Goal: Information Seeking & Learning: Learn about a topic

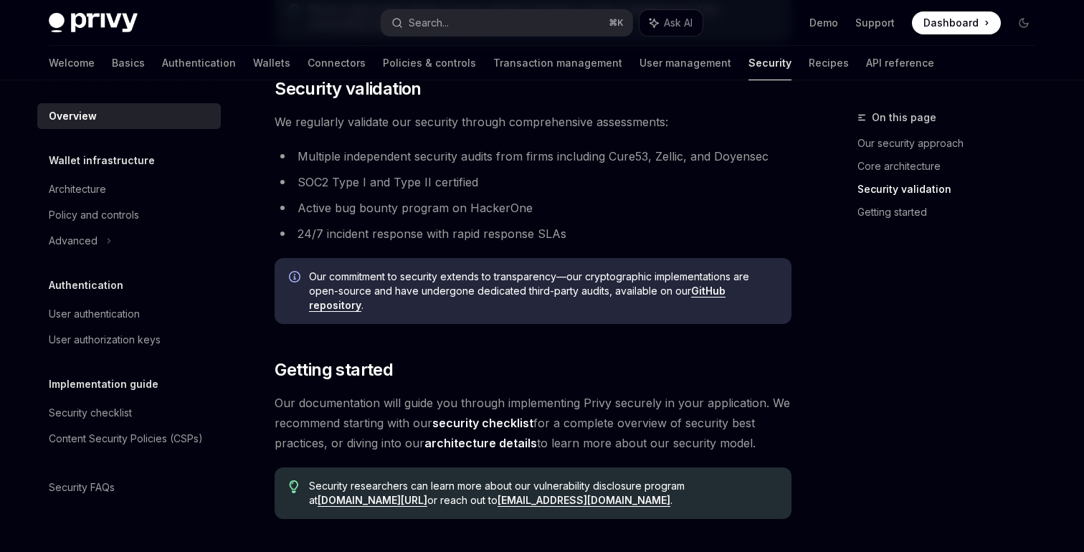
scroll to position [1099, 0]
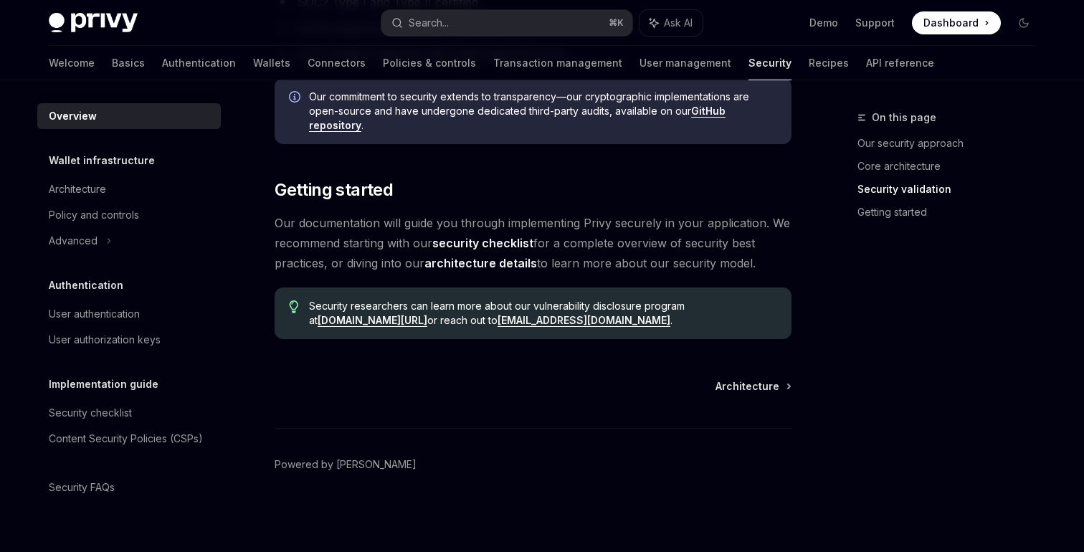
click at [344, 254] on span "Our documentation will guide you through implementing Privy securely in your ap…" at bounding box center [533, 243] width 517 height 60
click at [513, 244] on link "security checklist" at bounding box center [482, 243] width 101 height 15
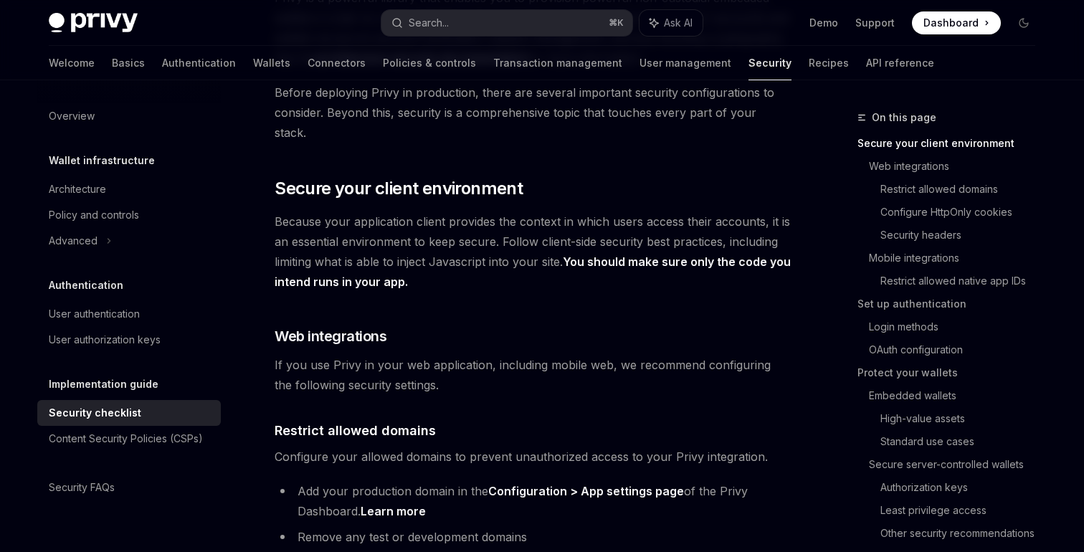
scroll to position [198, 0]
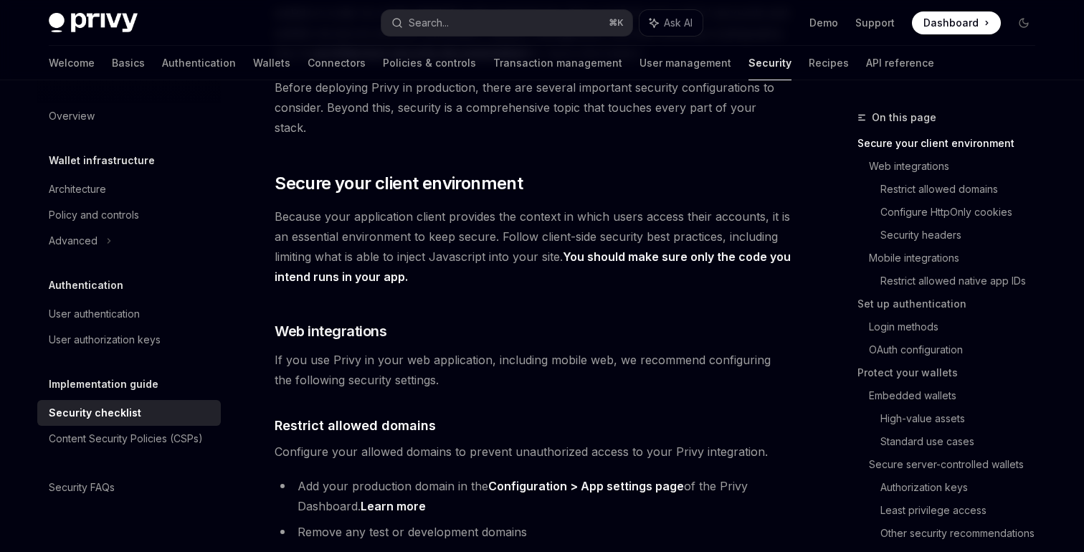
click at [322, 214] on span "Because your application client provides the context in which users access thei…" at bounding box center [533, 246] width 517 height 80
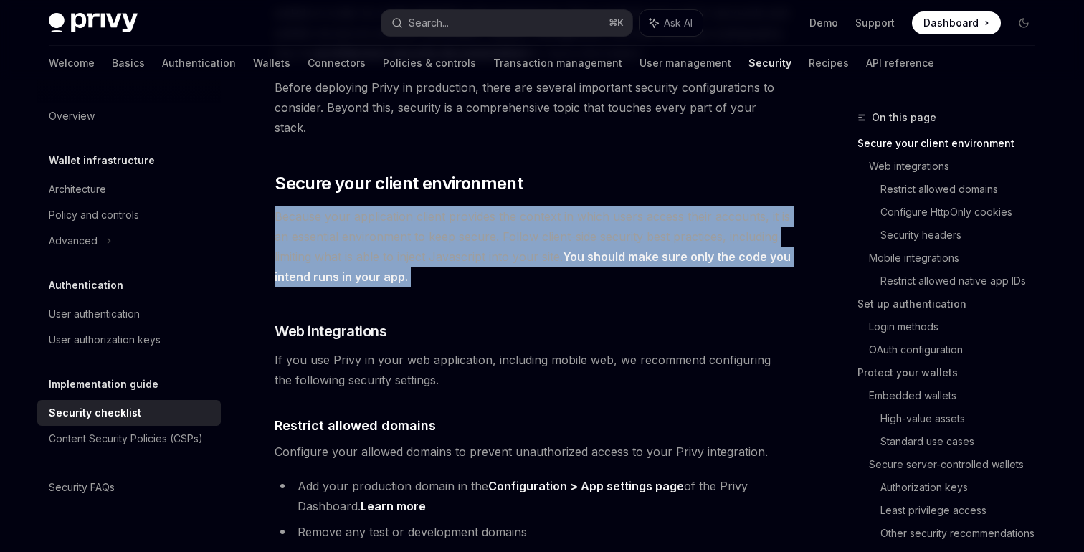
click at [322, 214] on span "Because your application client provides the context in which users access thei…" at bounding box center [533, 246] width 517 height 80
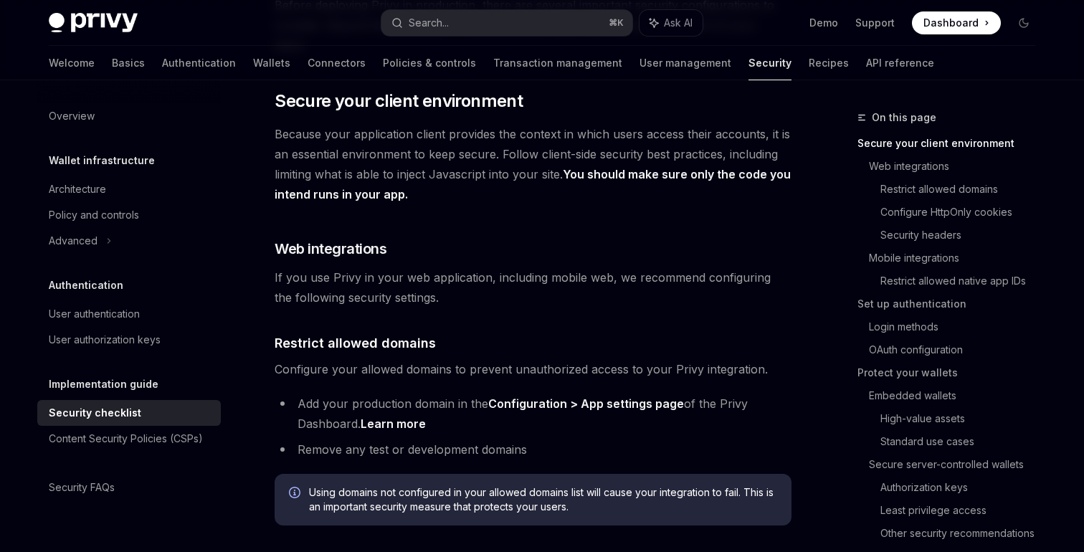
scroll to position [279, 0]
click at [323, 269] on span "If you use Privy in your web application, including mobile web, we recommend co…" at bounding box center [533, 289] width 517 height 40
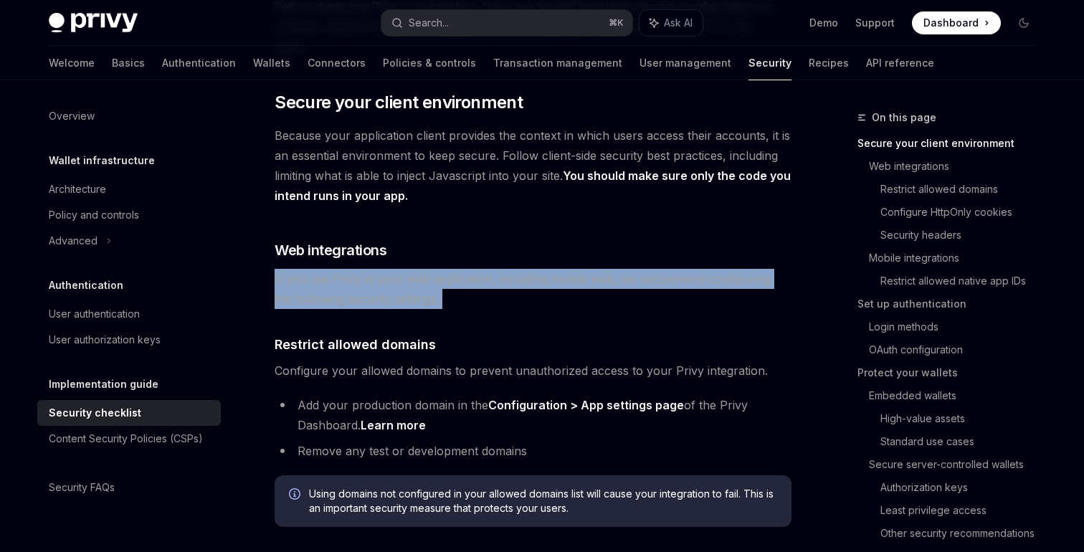
click at [323, 269] on span "If you use Privy in your web application, including mobile web, we recommend co…" at bounding box center [533, 289] width 517 height 40
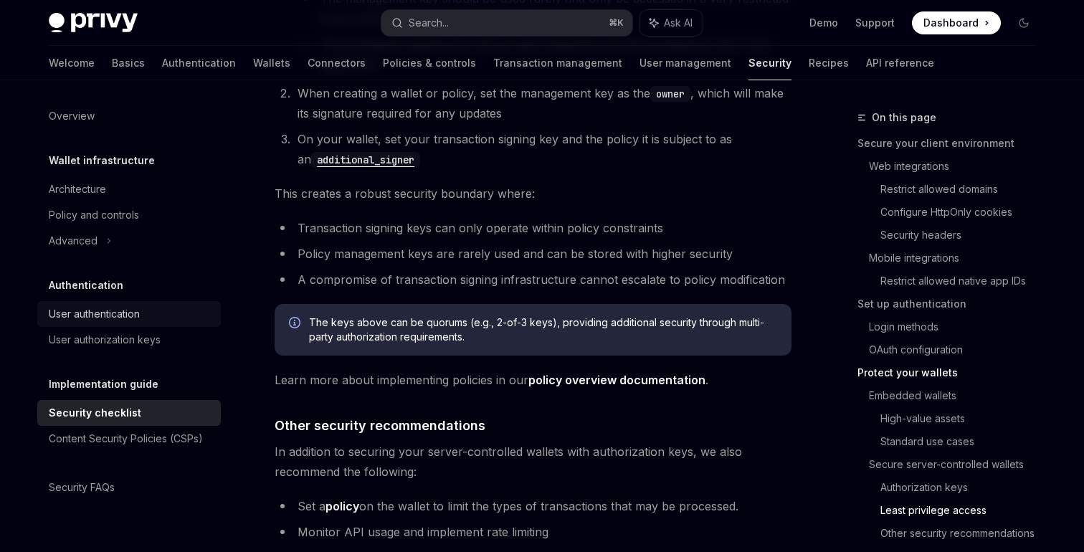
scroll to position [3340, 0]
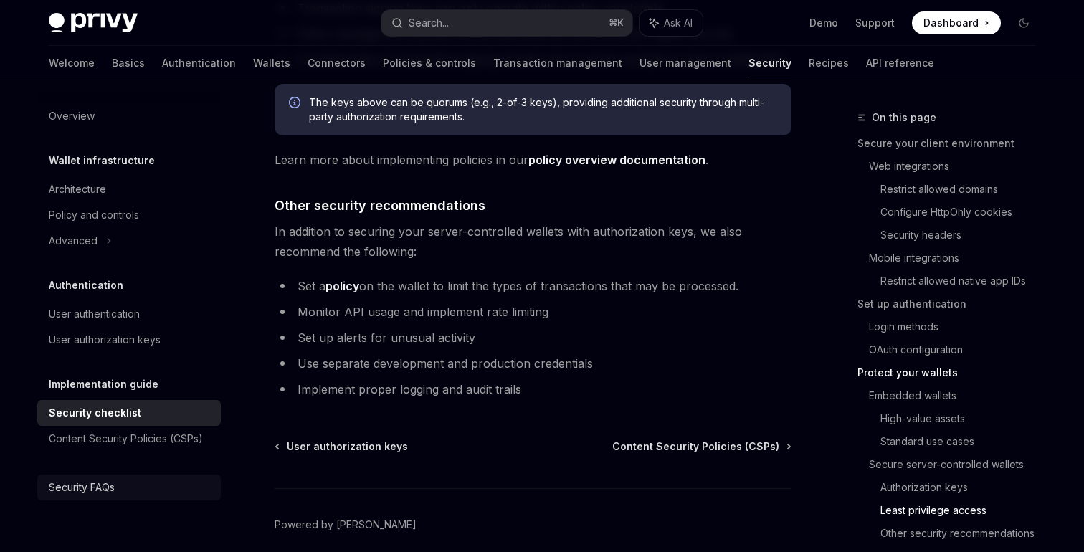
click at [85, 483] on div "Security FAQs" at bounding box center [82, 487] width 66 height 17
type textarea "*"
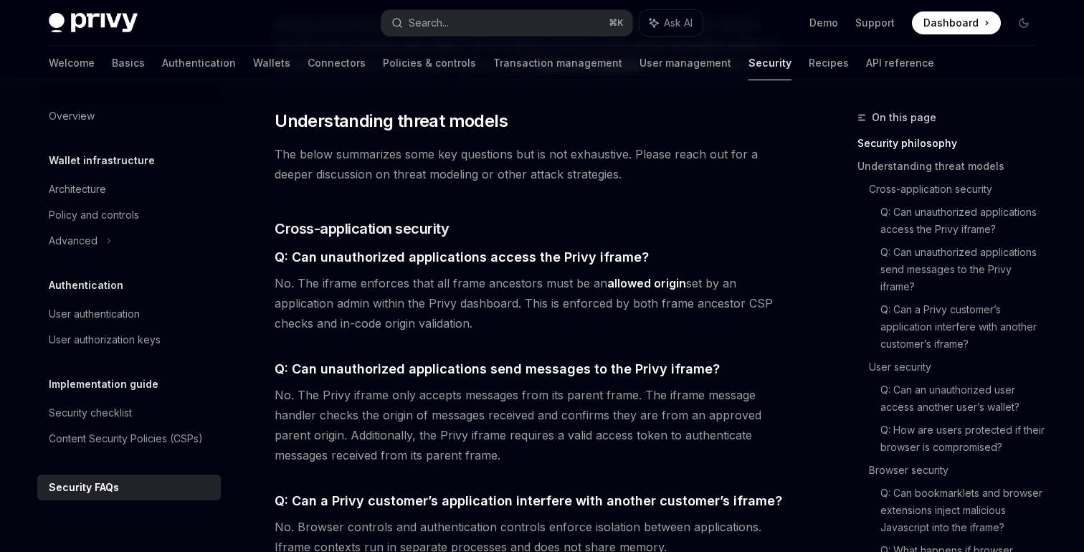
scroll to position [849, 0]
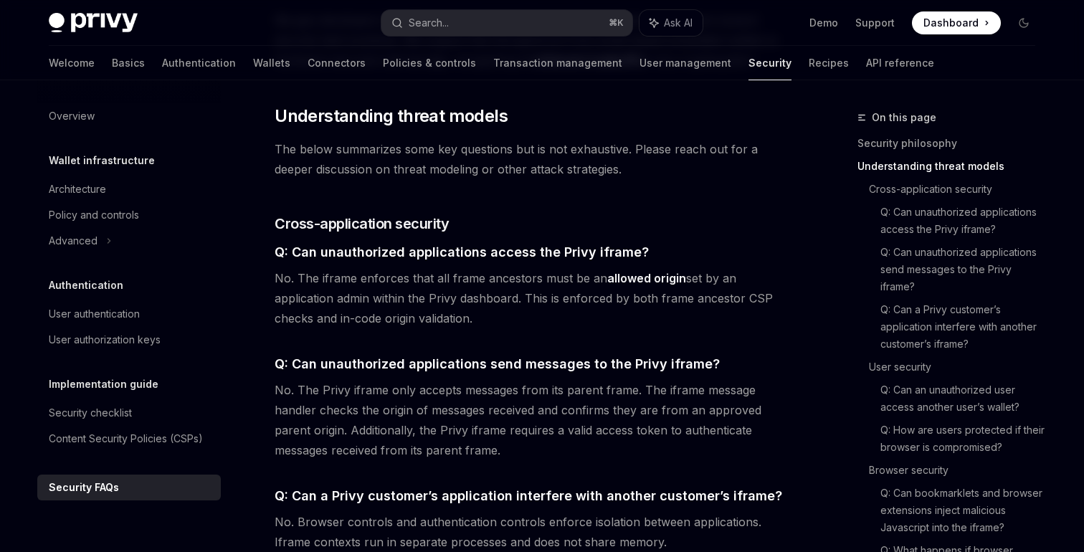
click at [297, 268] on span "No. The iframe enforces that all frame ancestors must be an allowed origin set …" at bounding box center [533, 298] width 517 height 60
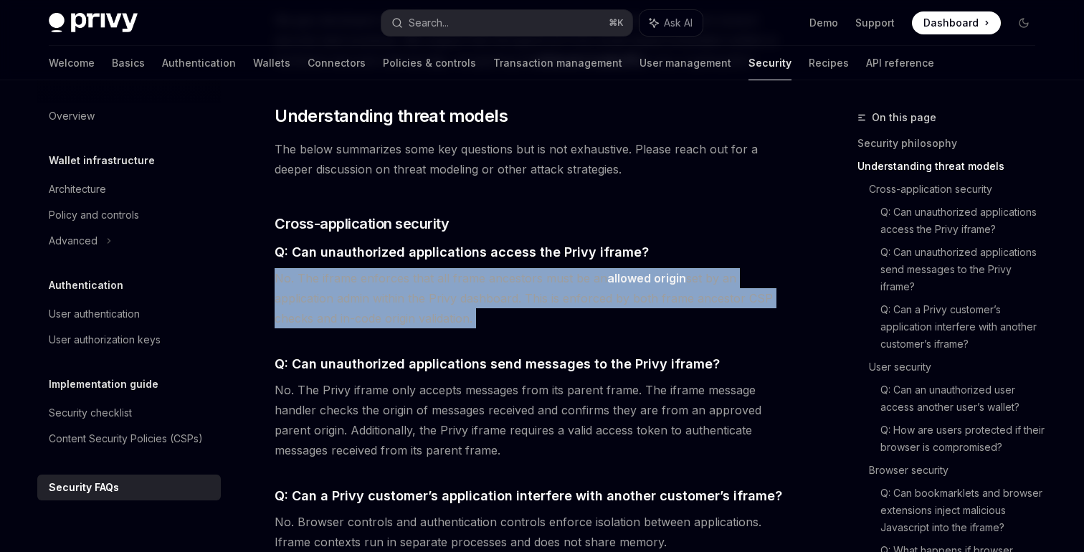
click at [297, 268] on span "No. The iframe enforces that all frame ancestors must be an allowed origin set …" at bounding box center [533, 298] width 517 height 60
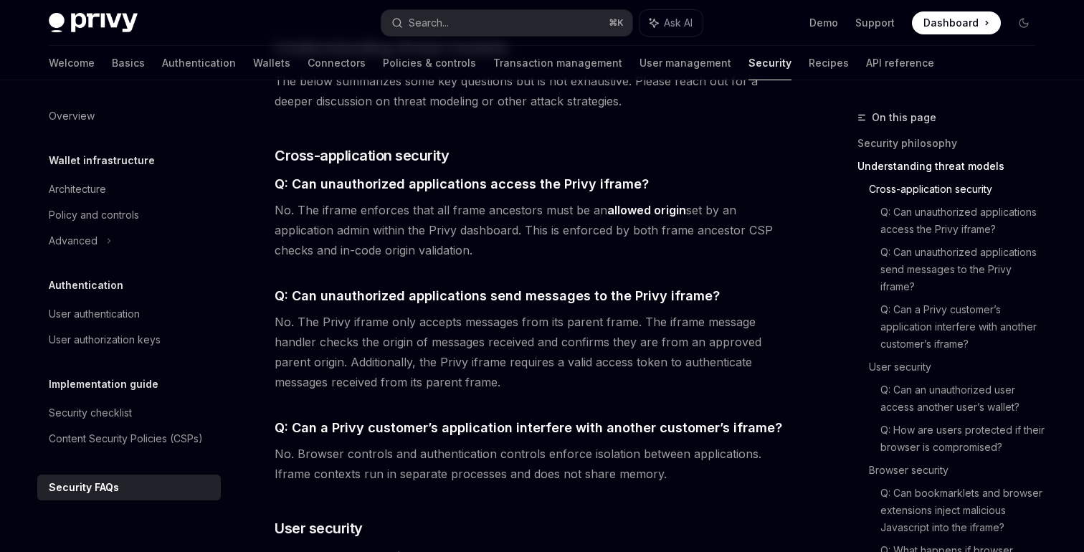
scroll to position [918, 0]
